Goal: Task Accomplishment & Management: Complete application form

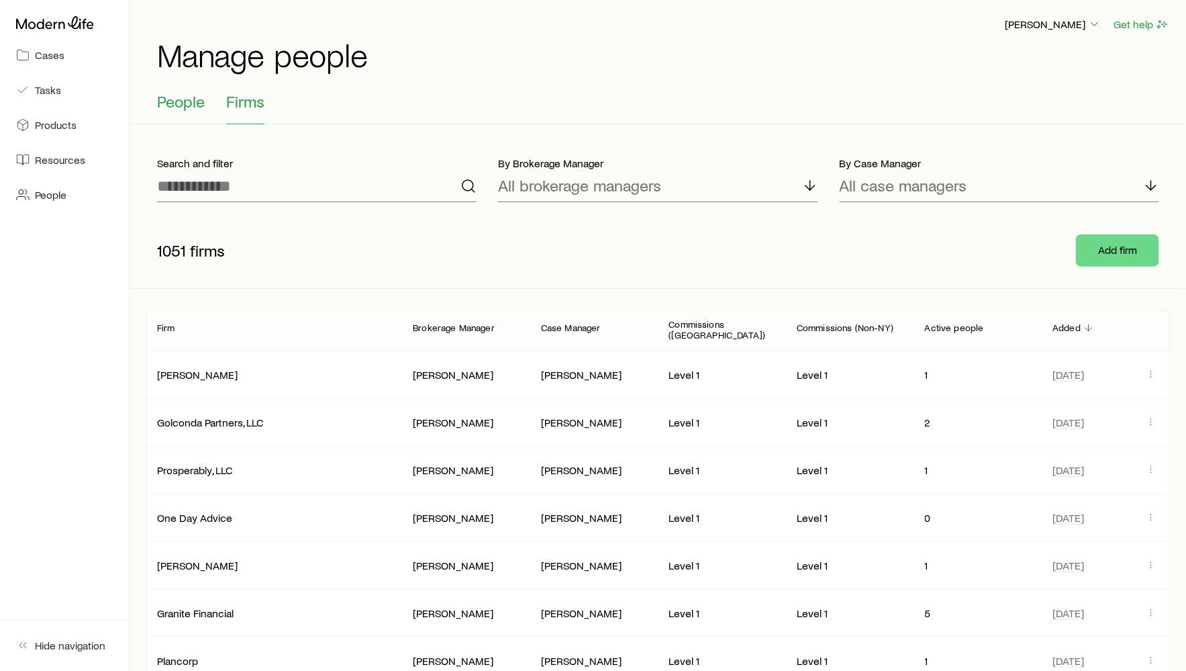
click at [177, 103] on span "People" at bounding box center [181, 101] width 48 height 19
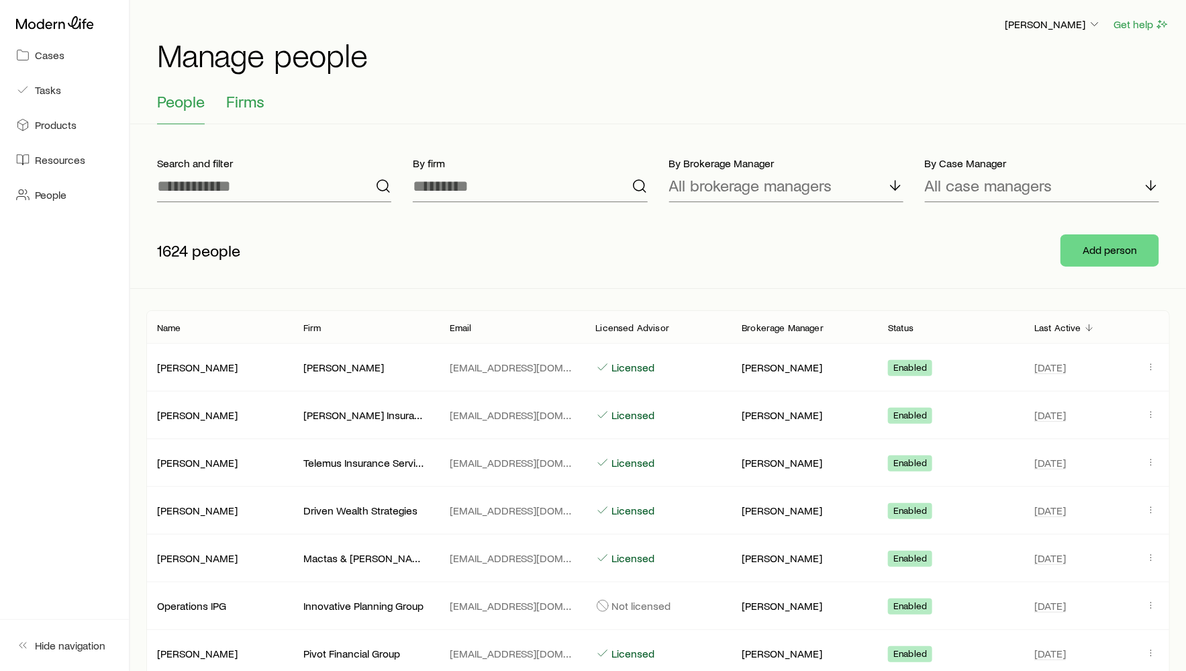
click at [237, 99] on span "Firms" at bounding box center [245, 101] width 38 height 19
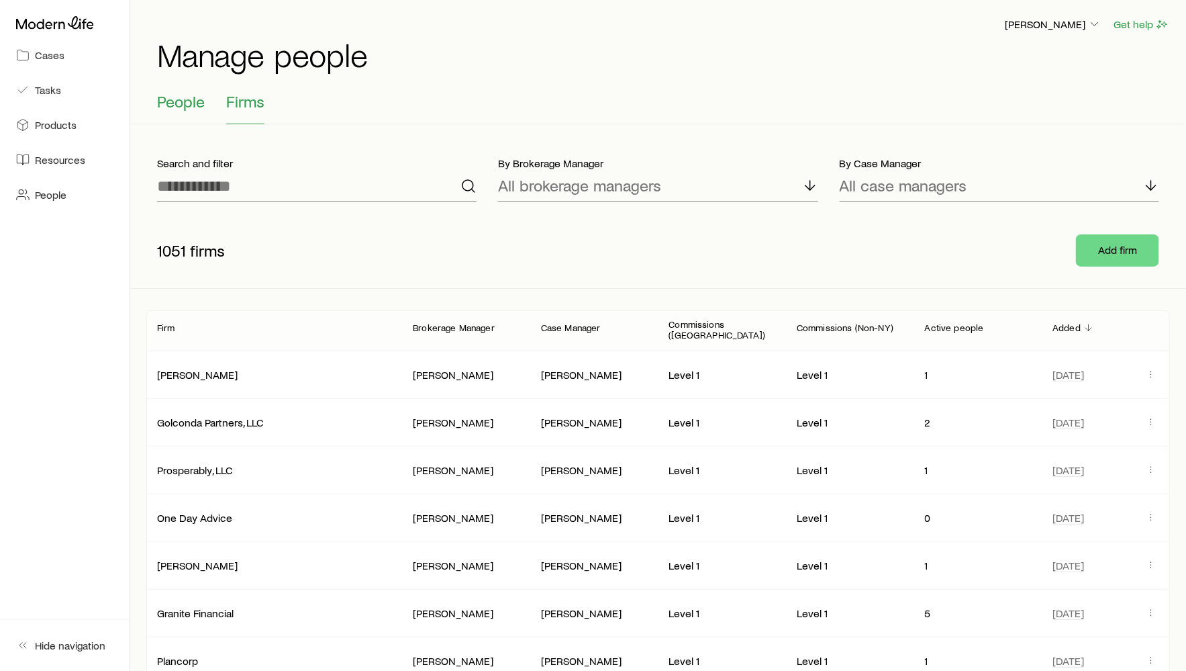
click at [186, 99] on span "People" at bounding box center [181, 101] width 48 height 19
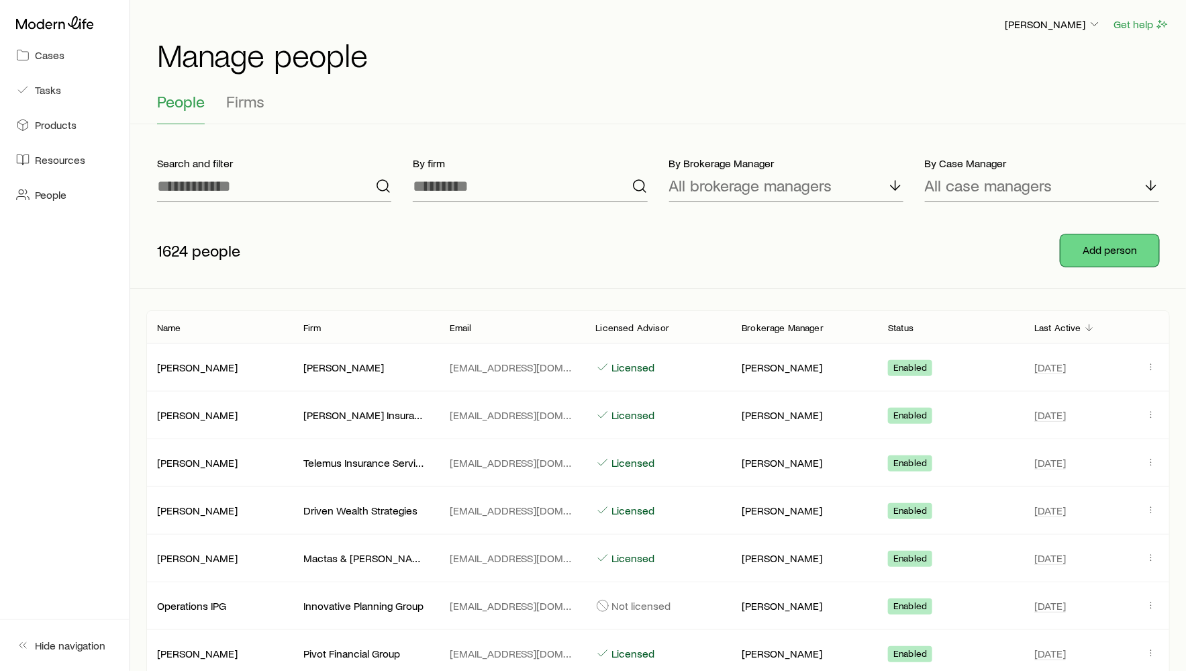
click at [1075, 242] on button "Add person" at bounding box center [1109, 250] width 99 height 32
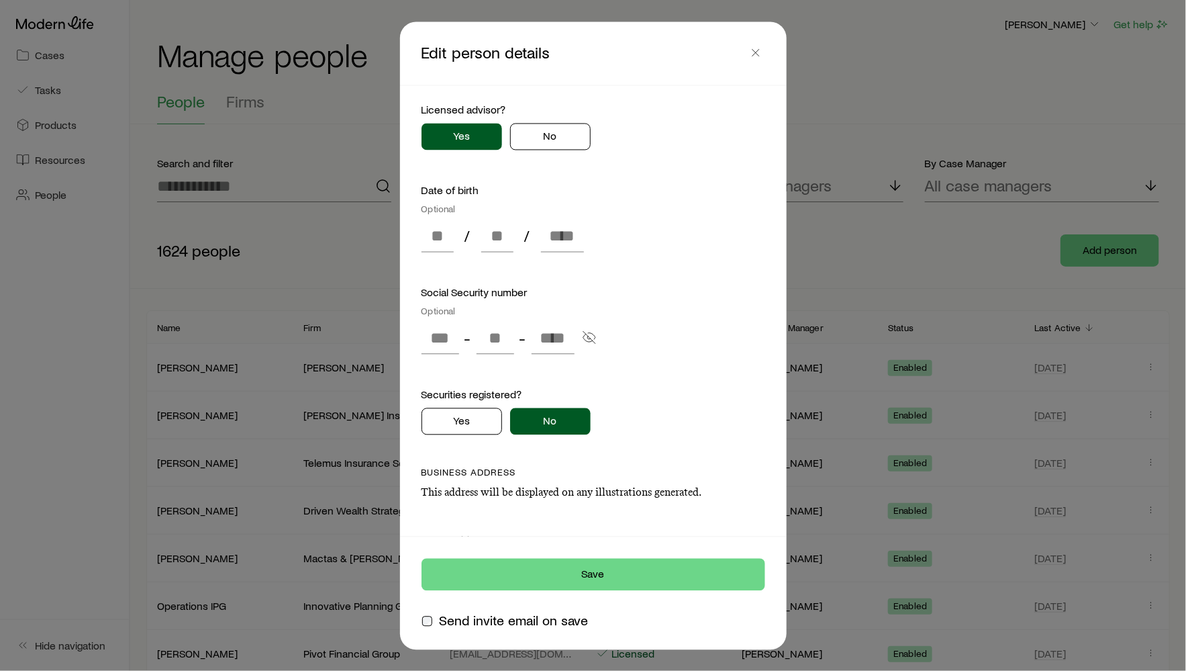
scroll to position [421, 0]
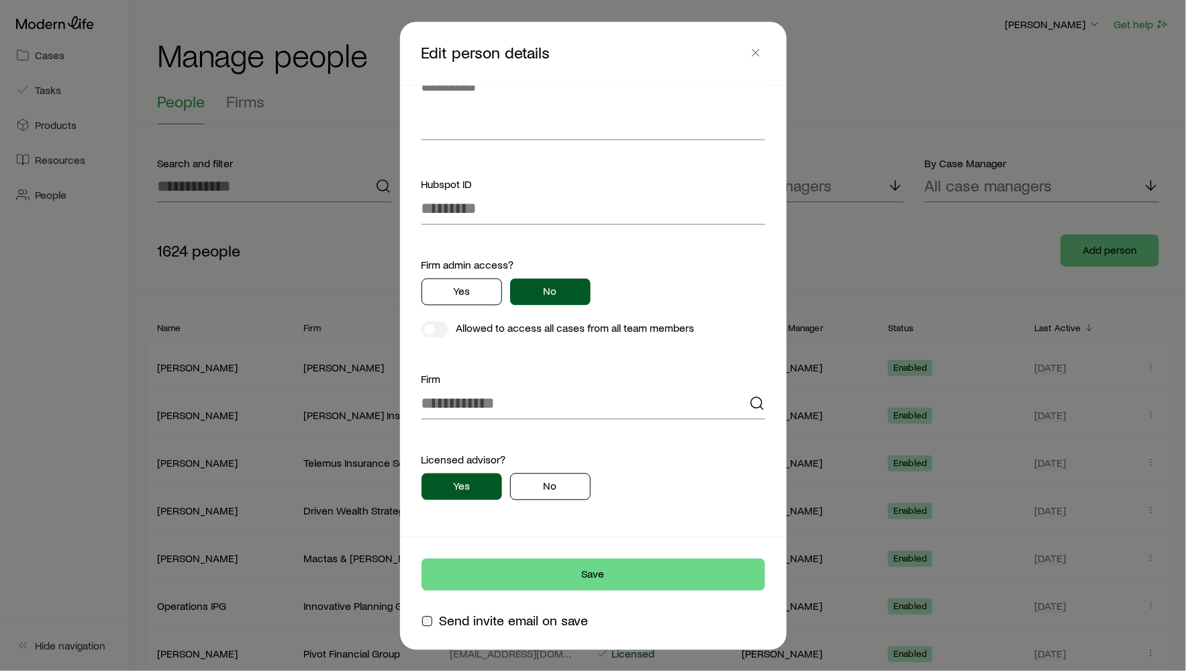
click at [675, 424] on div "First name Last name Email address Primary phone number Optional - - Contact pr…" at bounding box center [594, 479] width 344 height 1587
click at [670, 401] on input at bounding box center [594, 403] width 344 height 32
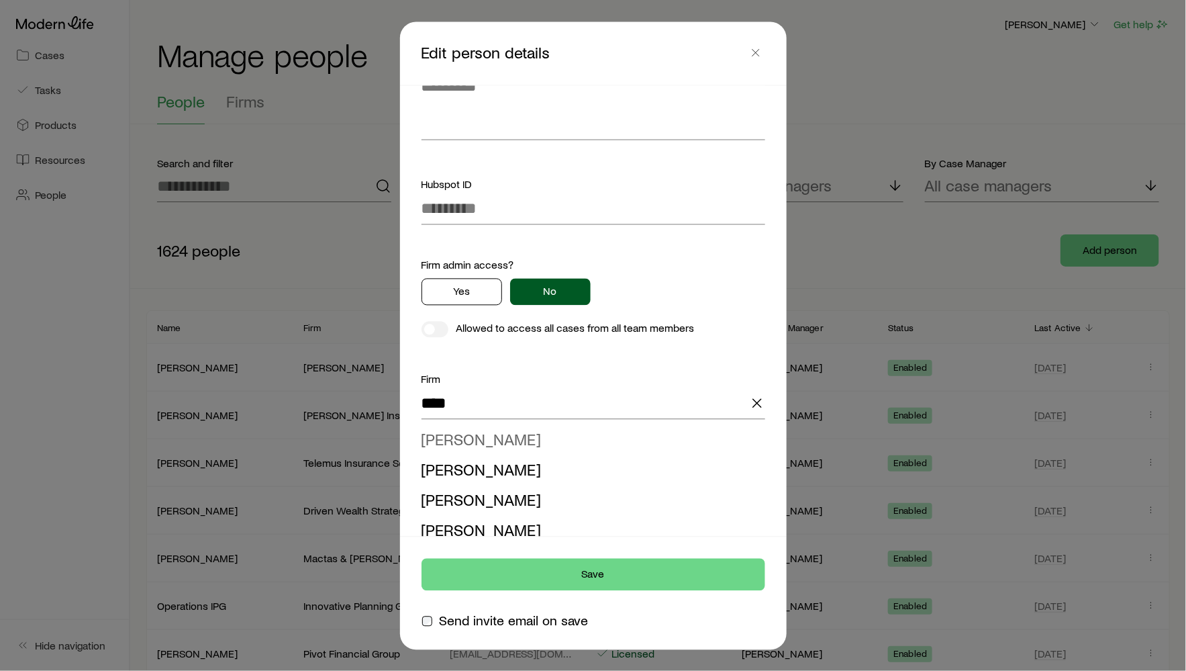
click at [638, 442] on li "[PERSON_NAME]" at bounding box center [590, 440] width 336 height 30
type input "**********"
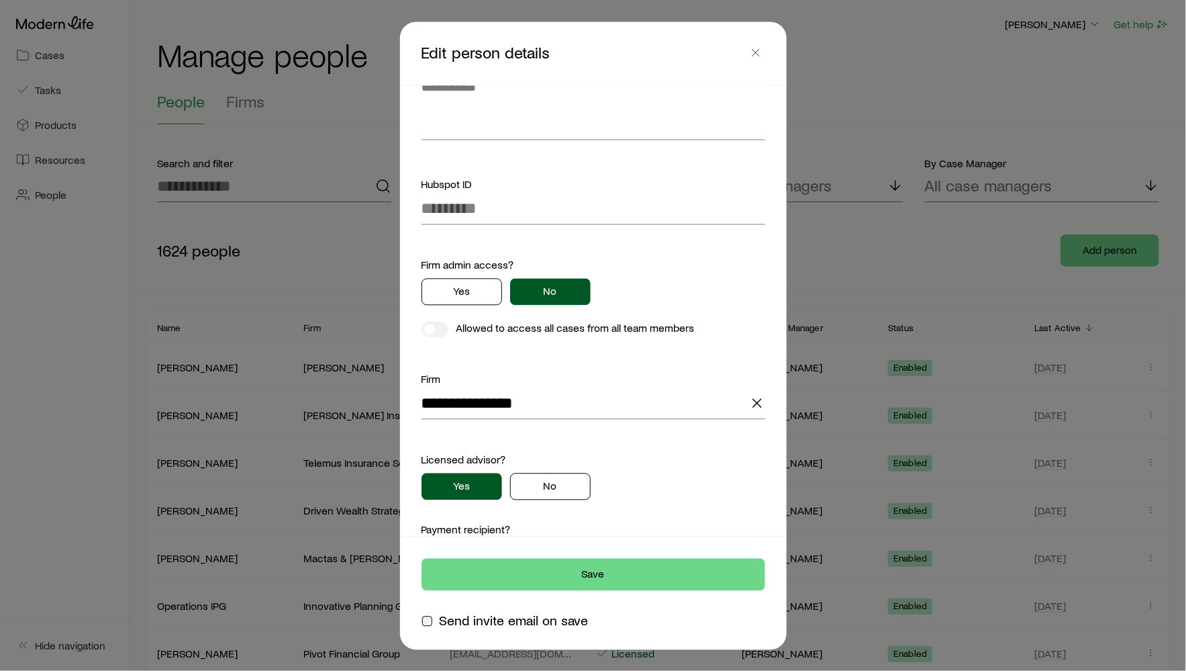
scroll to position [618, 0]
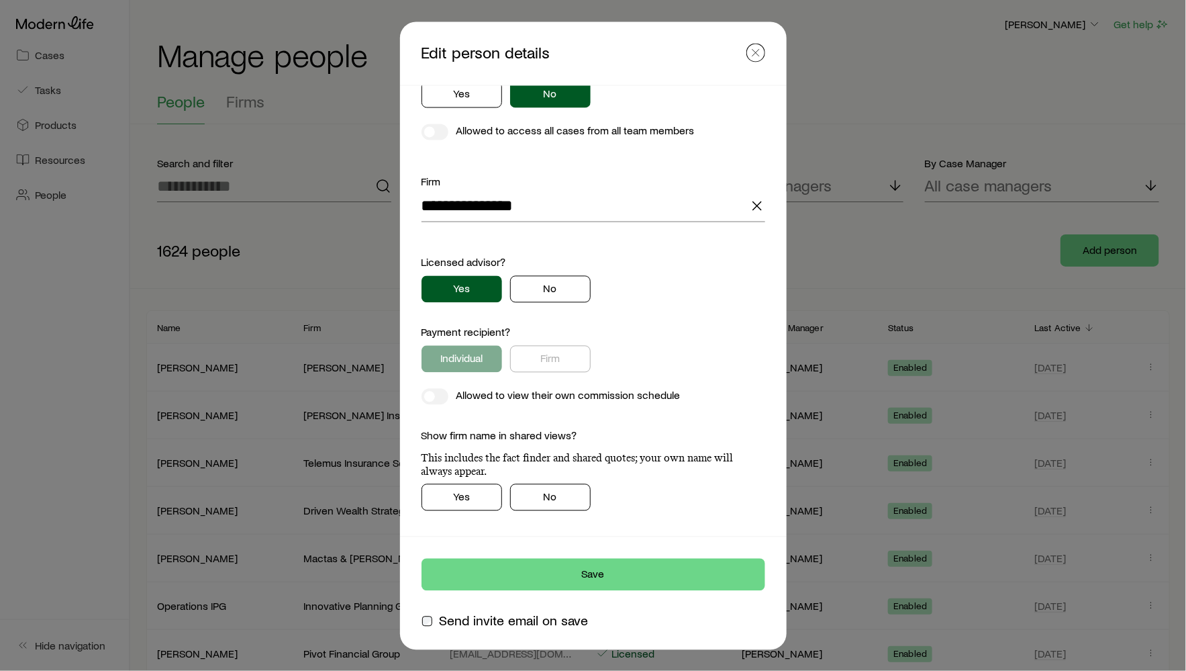
click at [755, 52] on line "button" at bounding box center [755, 52] width 7 height 7
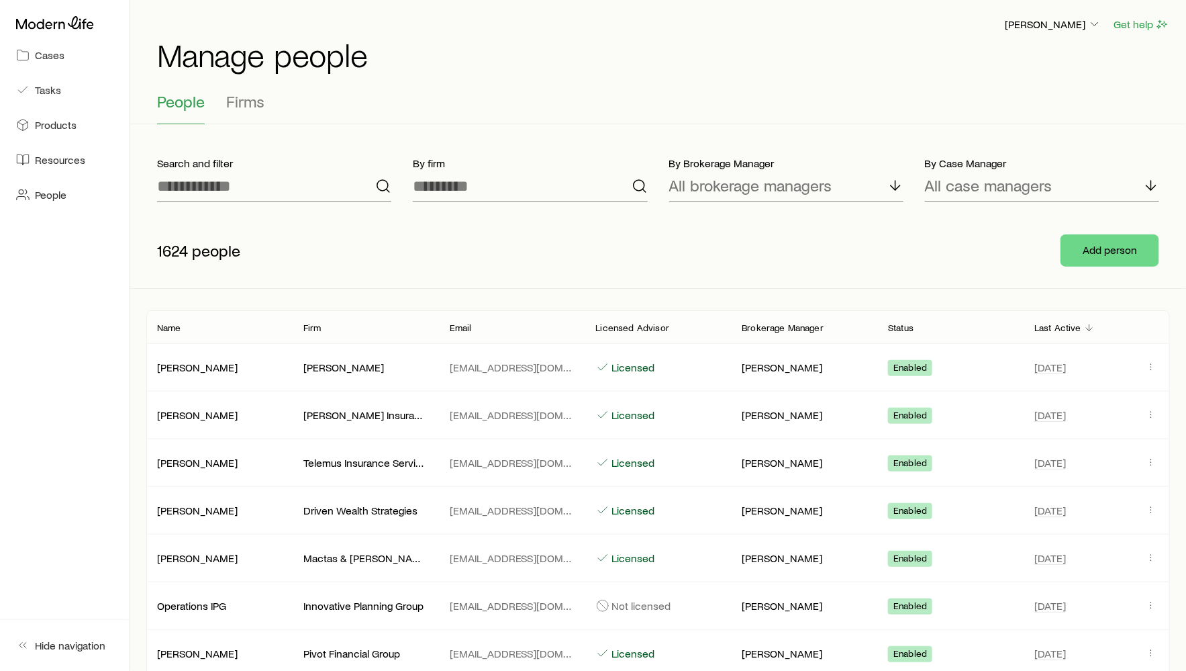
click at [270, 110] on div "People Firms" at bounding box center [658, 108] width 1002 height 32
click at [268, 109] on div "People Firms" at bounding box center [658, 108] width 1002 height 32
click at [248, 107] on span "Firms" at bounding box center [245, 101] width 38 height 19
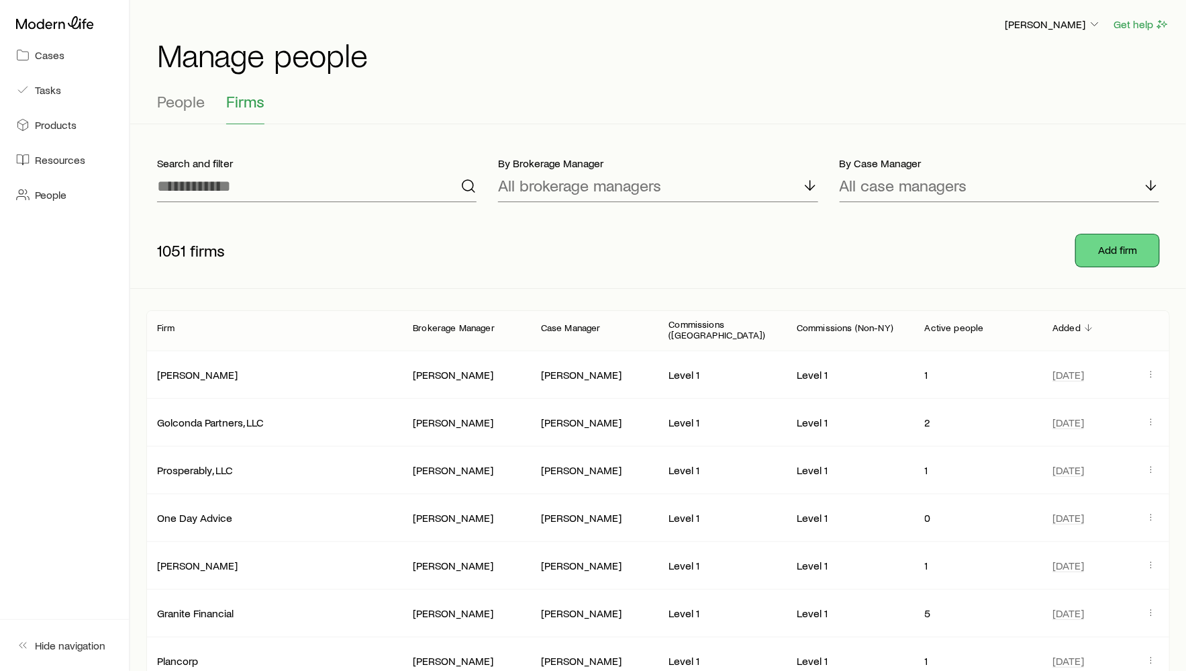
click at [1125, 259] on button "Add firm" at bounding box center [1117, 250] width 83 height 32
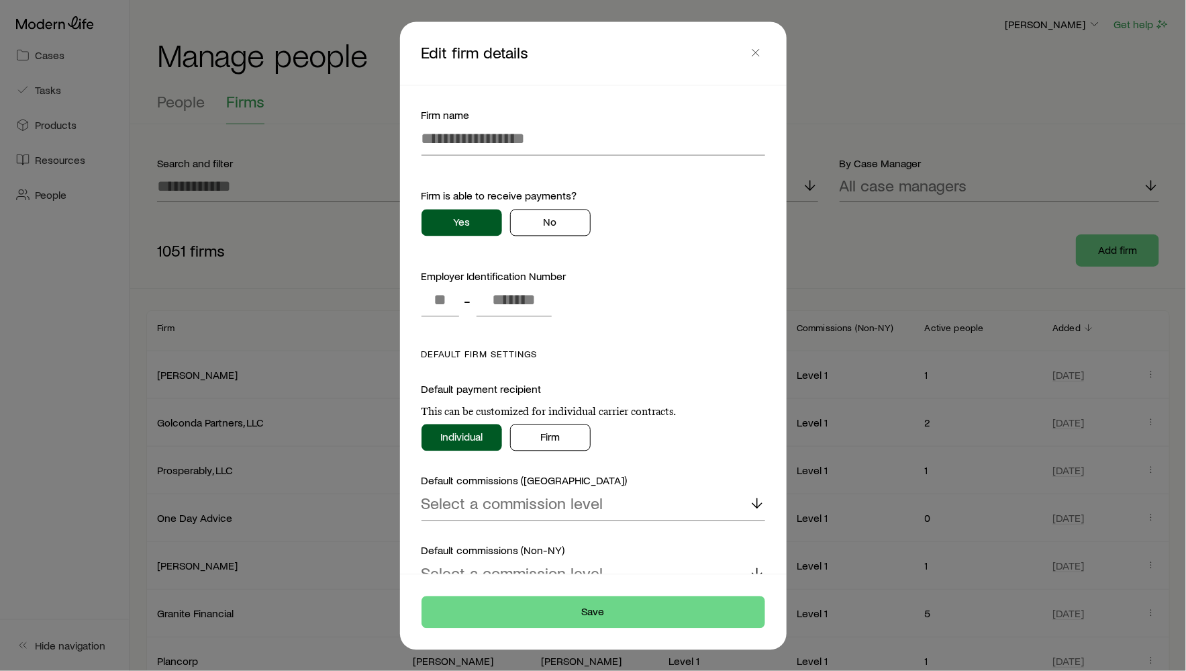
click at [552, 209] on div "Yes No" at bounding box center [594, 222] width 344 height 27
click at [552, 225] on button "No" at bounding box center [550, 222] width 81 height 27
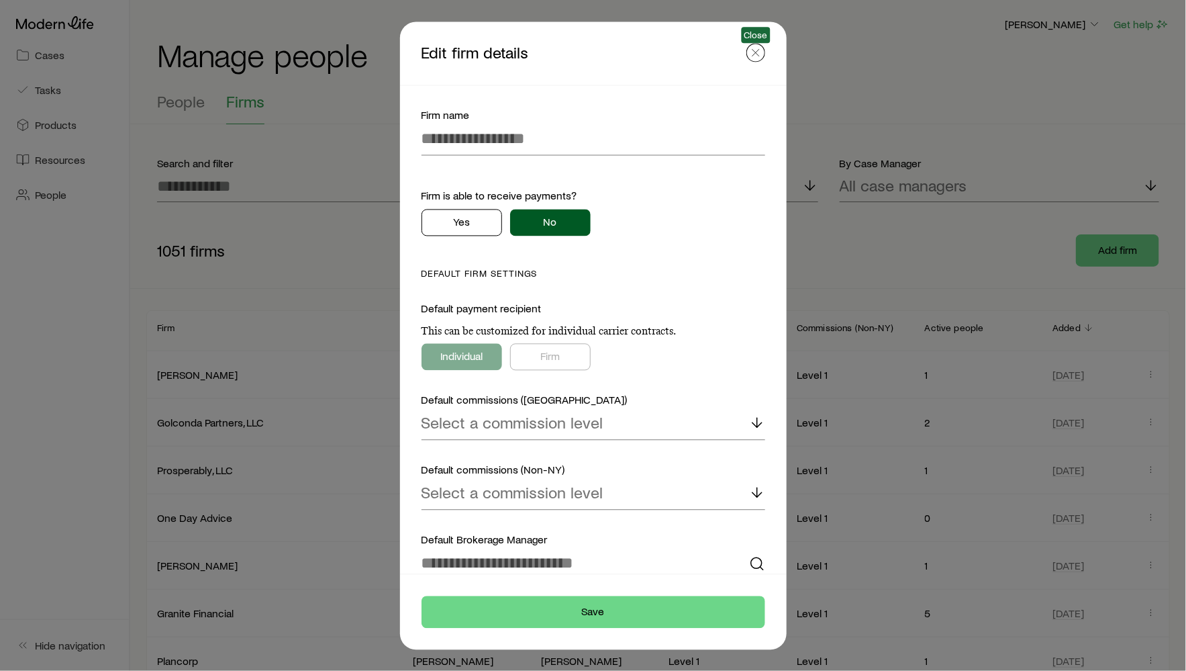
click at [756, 56] on icon "button" at bounding box center [755, 52] width 13 height 13
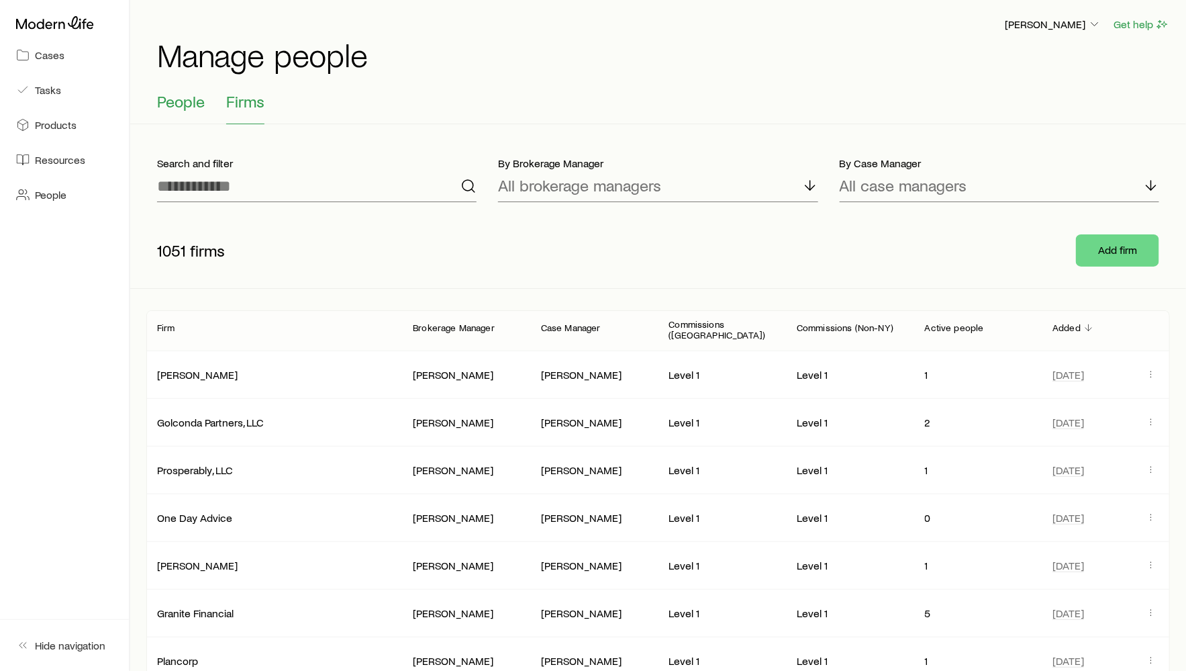
click at [176, 114] on button "People" at bounding box center [181, 108] width 48 height 32
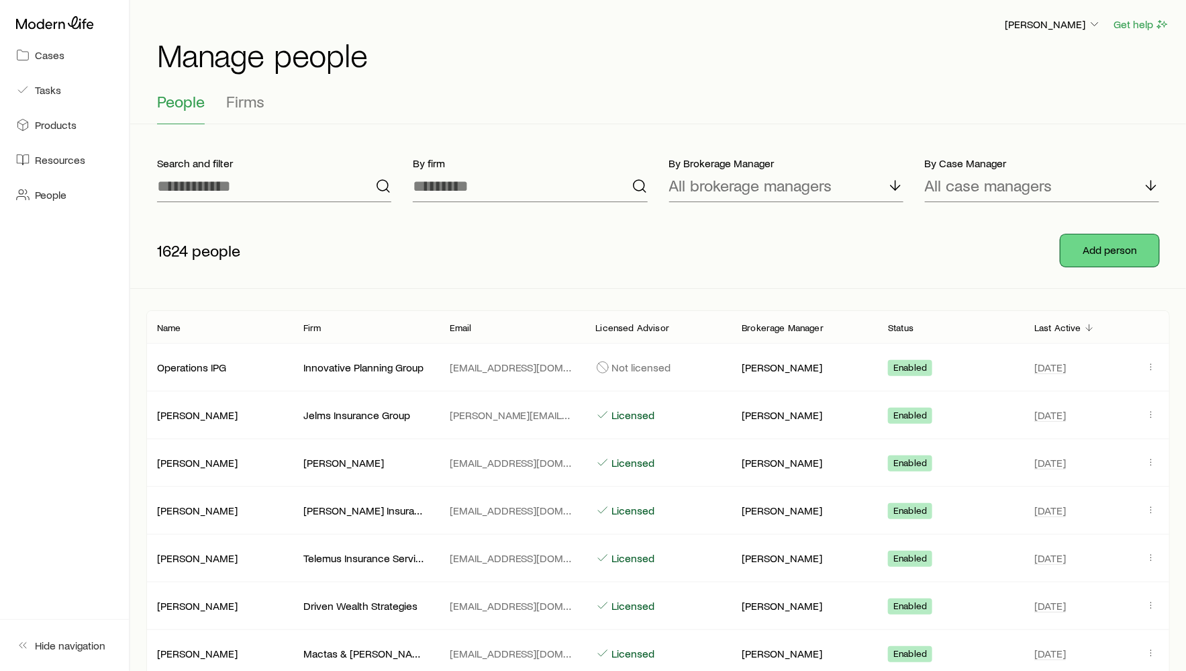
click at [1084, 248] on button "Add person" at bounding box center [1109, 250] width 99 height 32
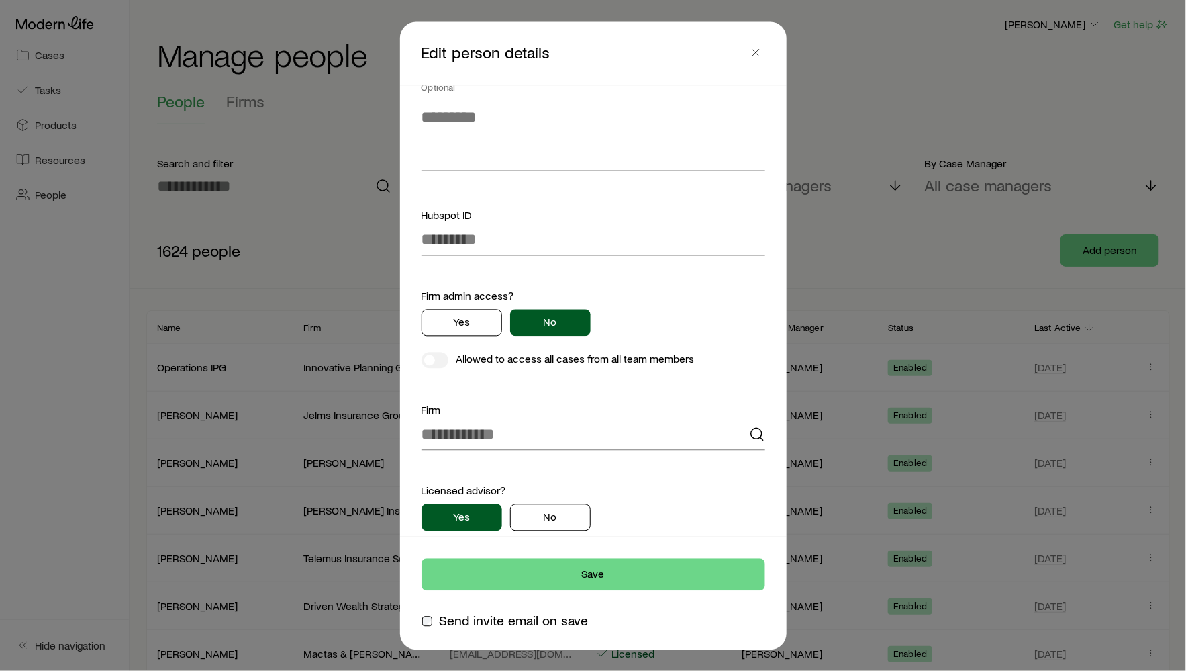
scroll to position [425, 0]
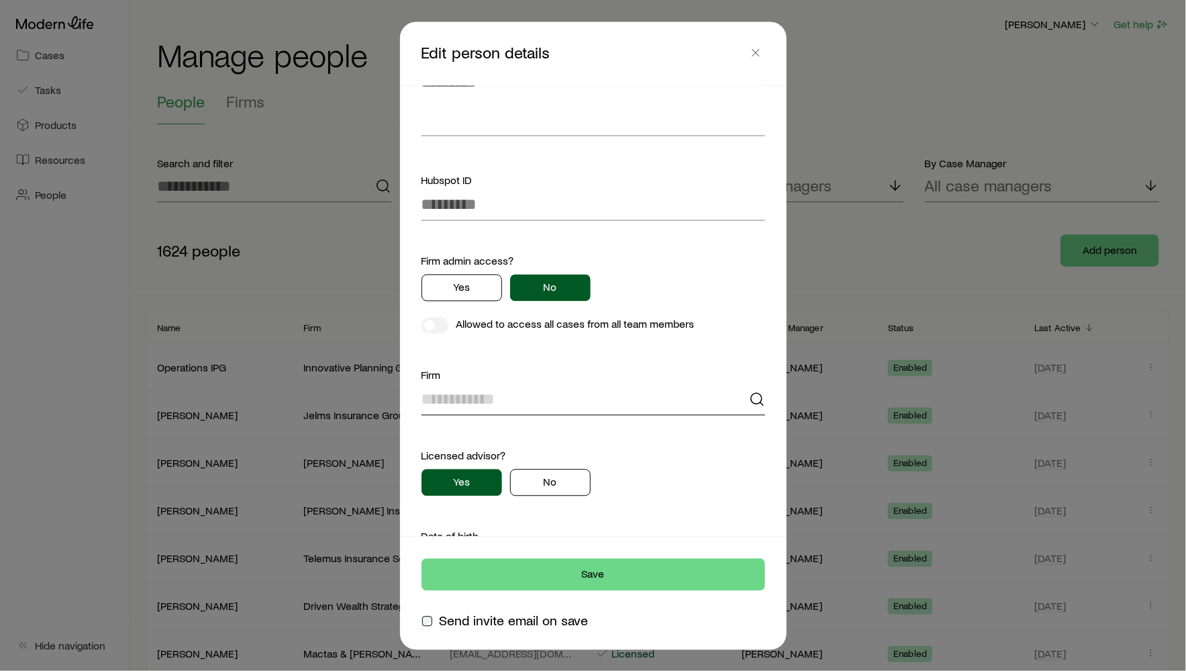
click at [558, 397] on input at bounding box center [594, 399] width 344 height 32
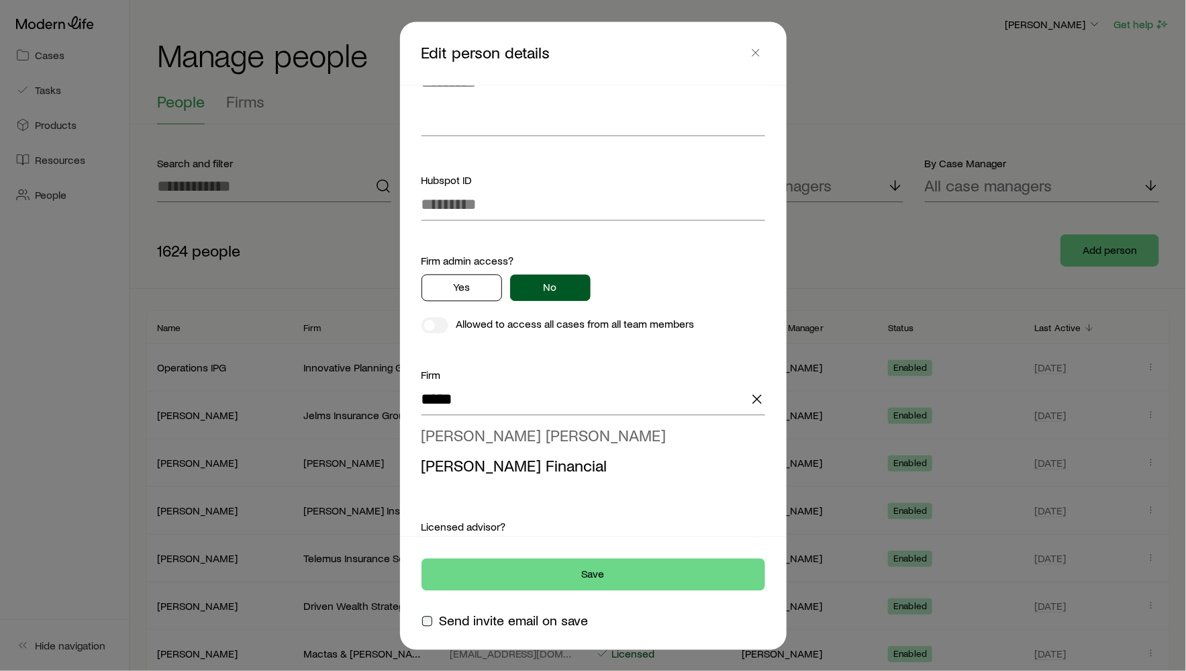
click at [459, 431] on span "[PERSON_NAME] [PERSON_NAME]" at bounding box center [544, 435] width 245 height 19
type input "**********"
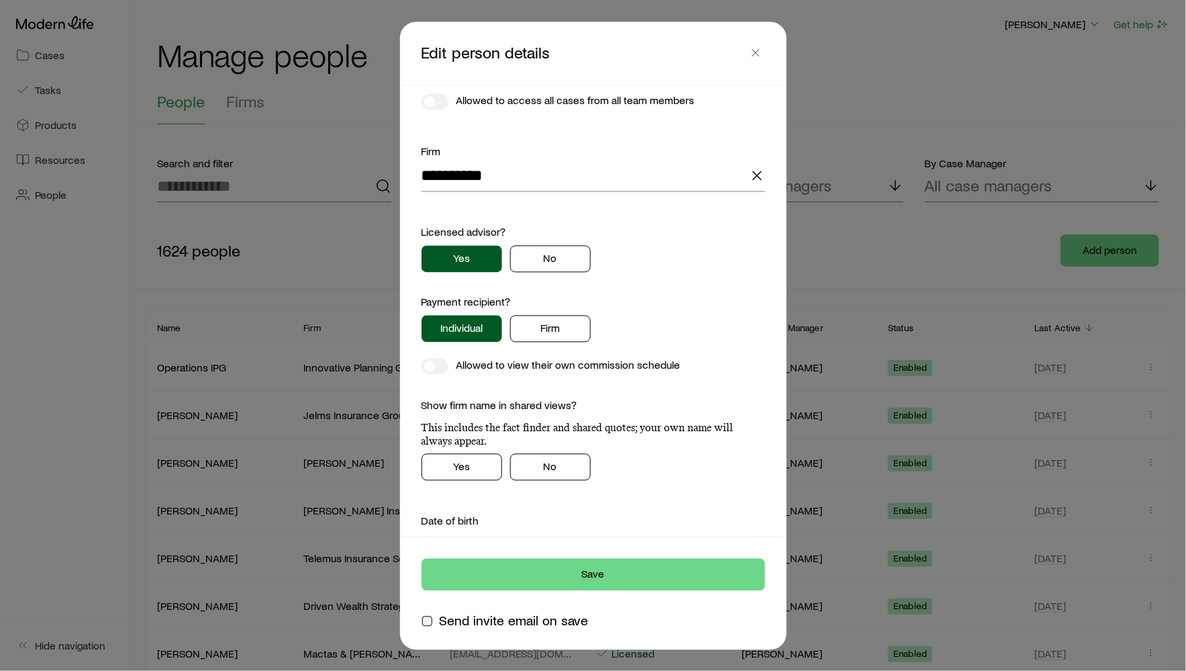
scroll to position [642, 0]
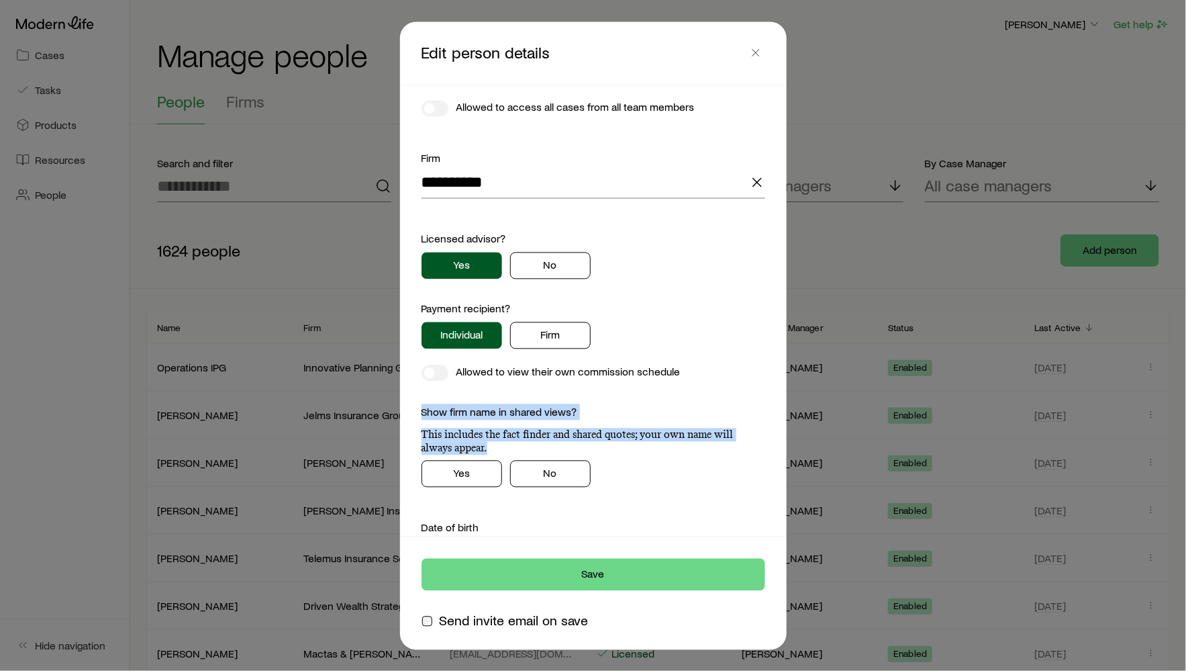
drag, startPoint x: 417, startPoint y: 409, endPoint x: 633, endPoint y: 441, distance: 218.5
click at [633, 441] on div "**********" at bounding box center [593, 310] width 376 height 450
click at [441, 465] on button "Yes" at bounding box center [462, 473] width 81 height 27
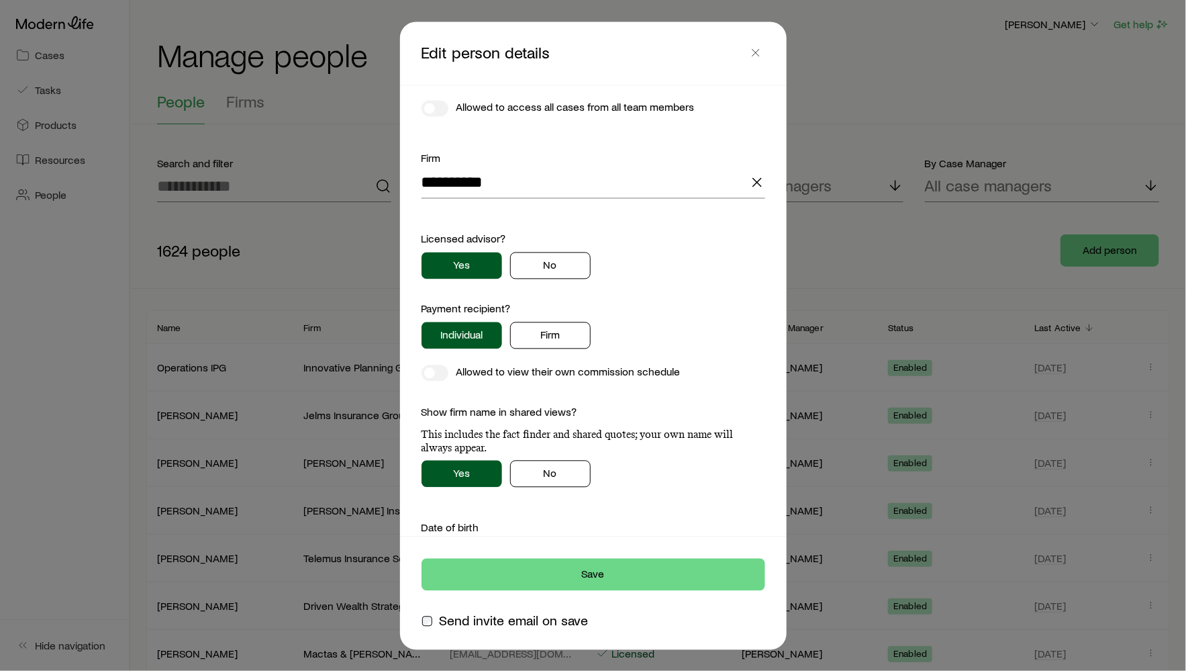
click at [546, 446] on p "This includes the fact finder and shared quotes; your own name will always appe…" at bounding box center [594, 441] width 344 height 27
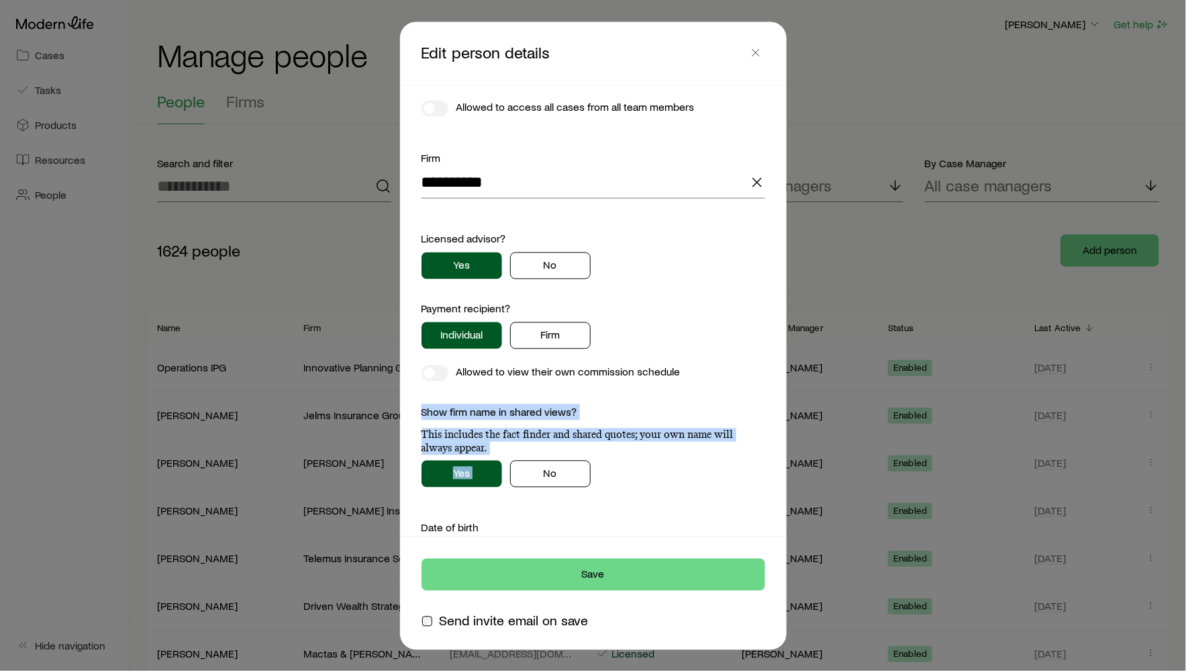
drag, startPoint x: 422, startPoint y: 413, endPoint x: 566, endPoint y: 454, distance: 149.8
click at [566, 454] on div "Show firm name in shared views? This includes the fact finder and shared quotes…" at bounding box center [594, 445] width 344 height 83
click at [756, 175] on icon "button" at bounding box center [757, 183] width 16 height 16
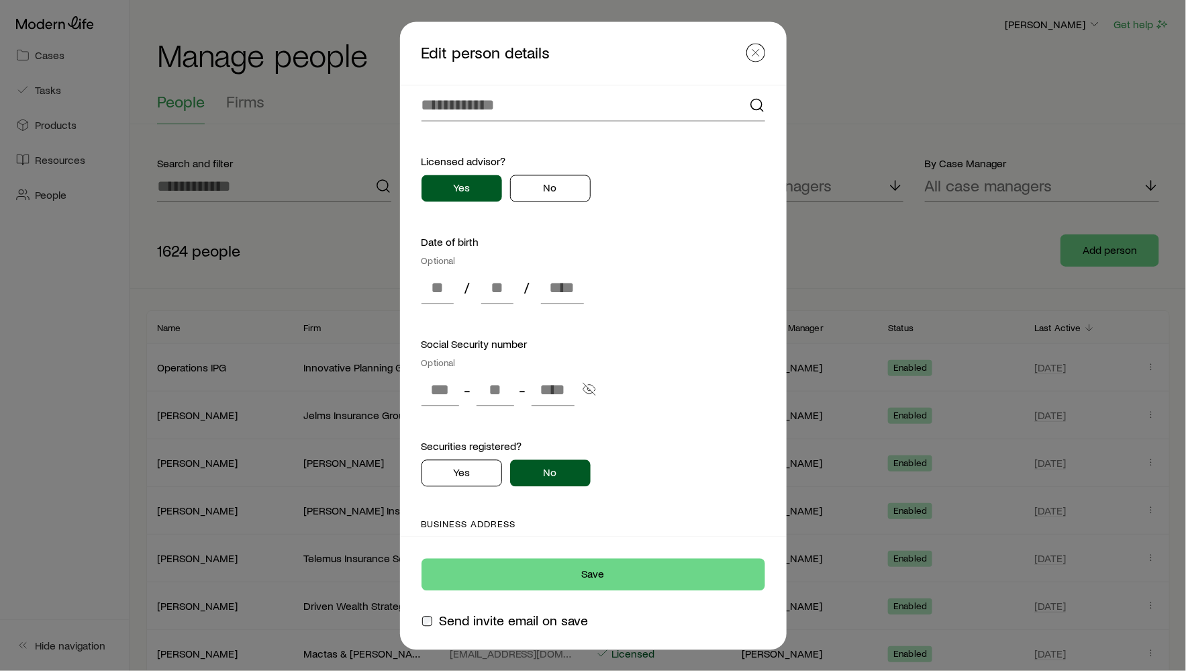
scroll to position [724, 0]
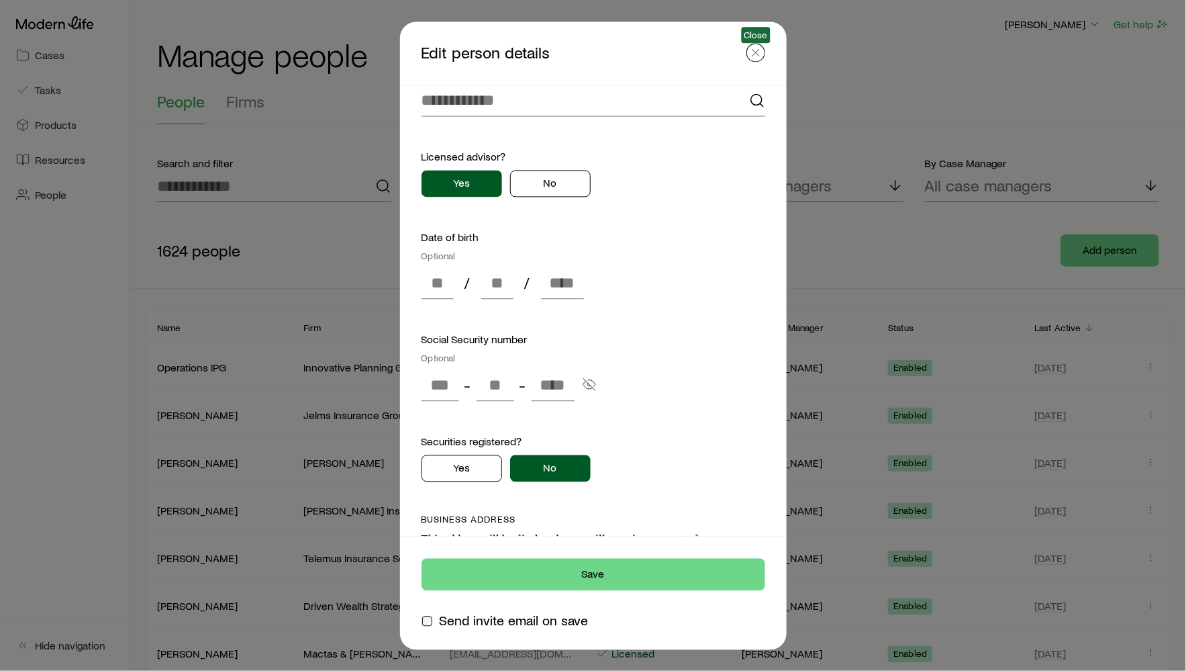
click at [760, 59] on button "button" at bounding box center [755, 52] width 19 height 19
